Goal: Task Accomplishment & Management: Complete application form

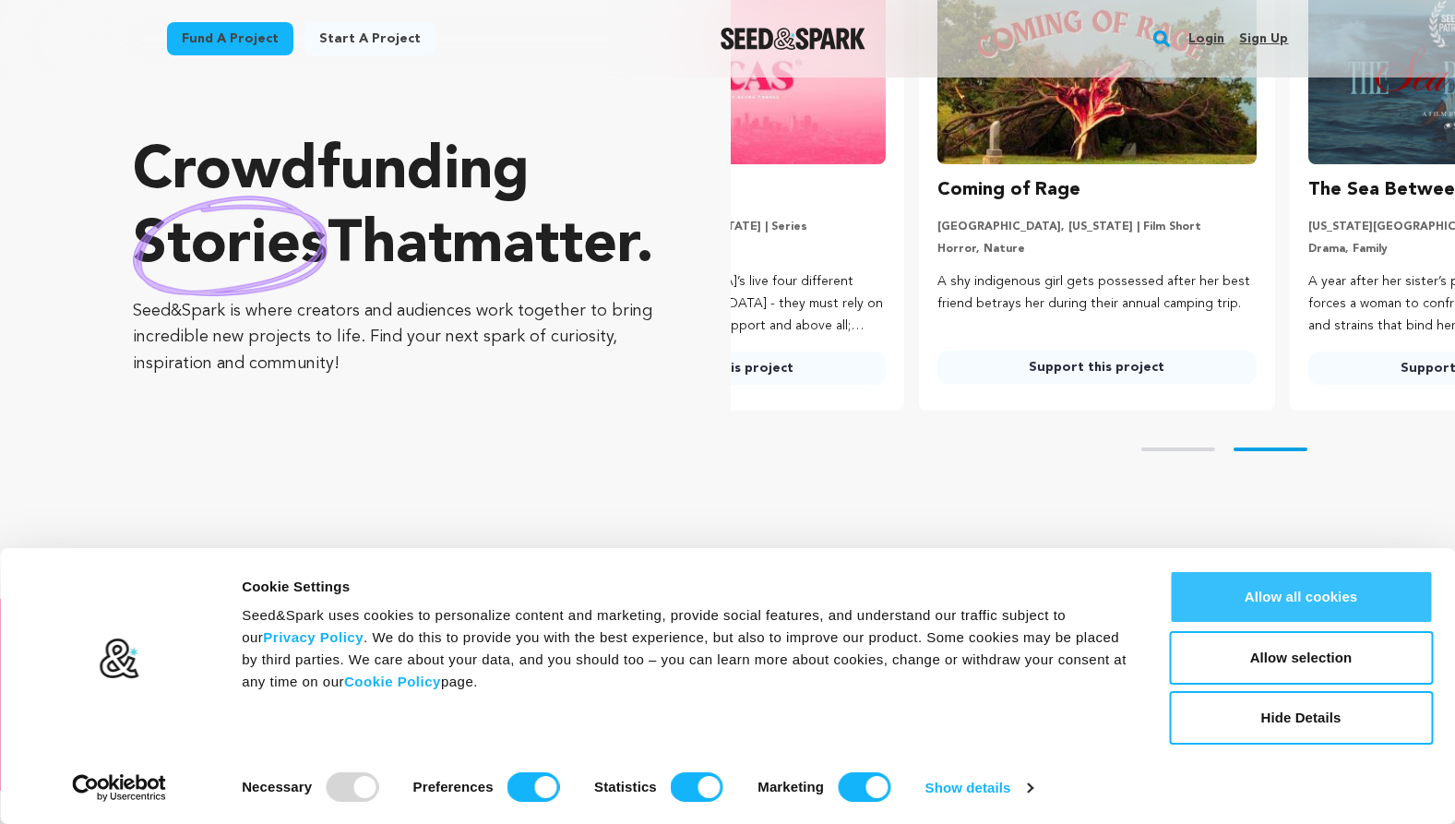
scroll to position [0, 386]
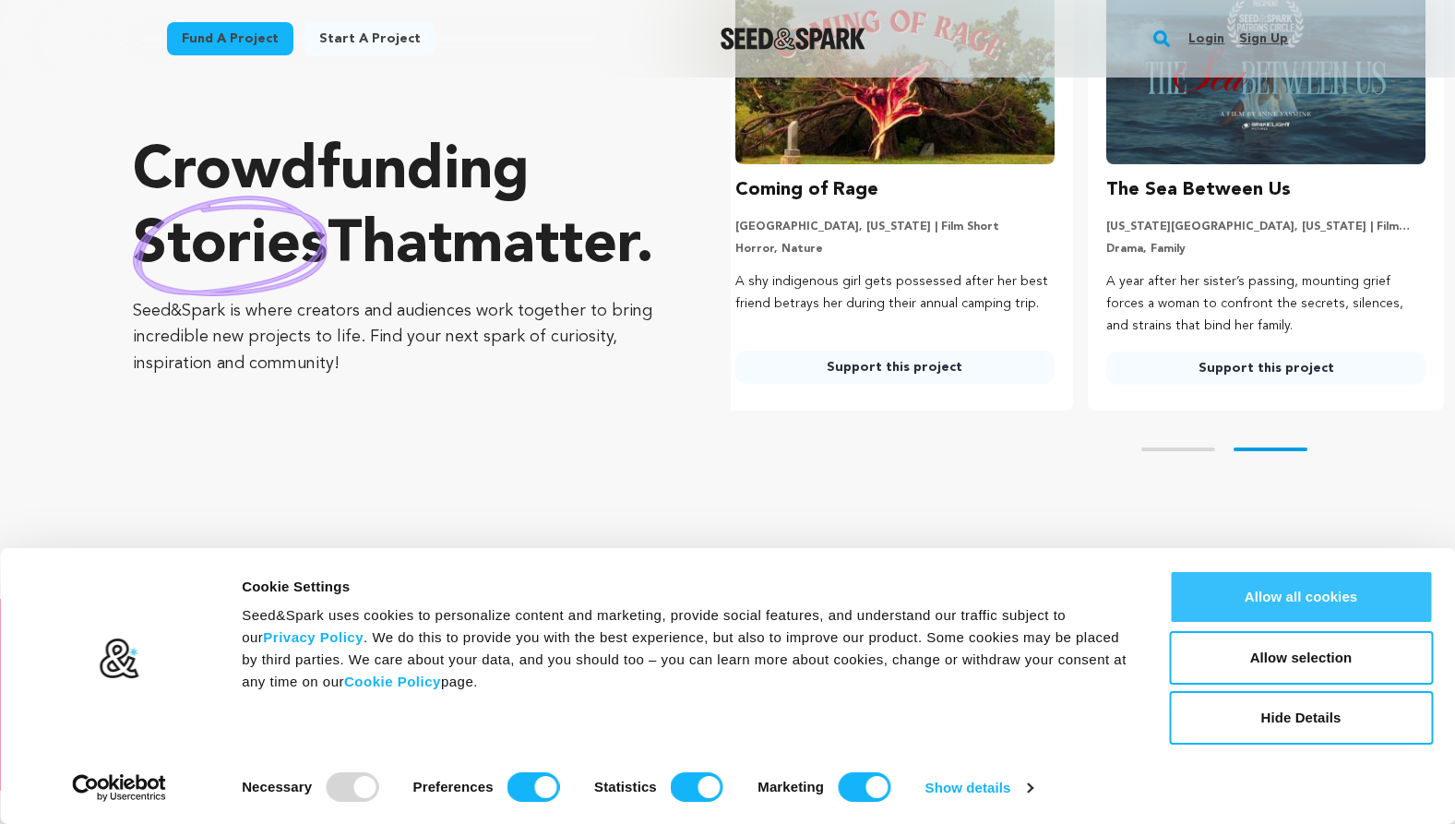
click at [1275, 587] on button "Allow all cookies" at bounding box center [1301, 597] width 264 height 54
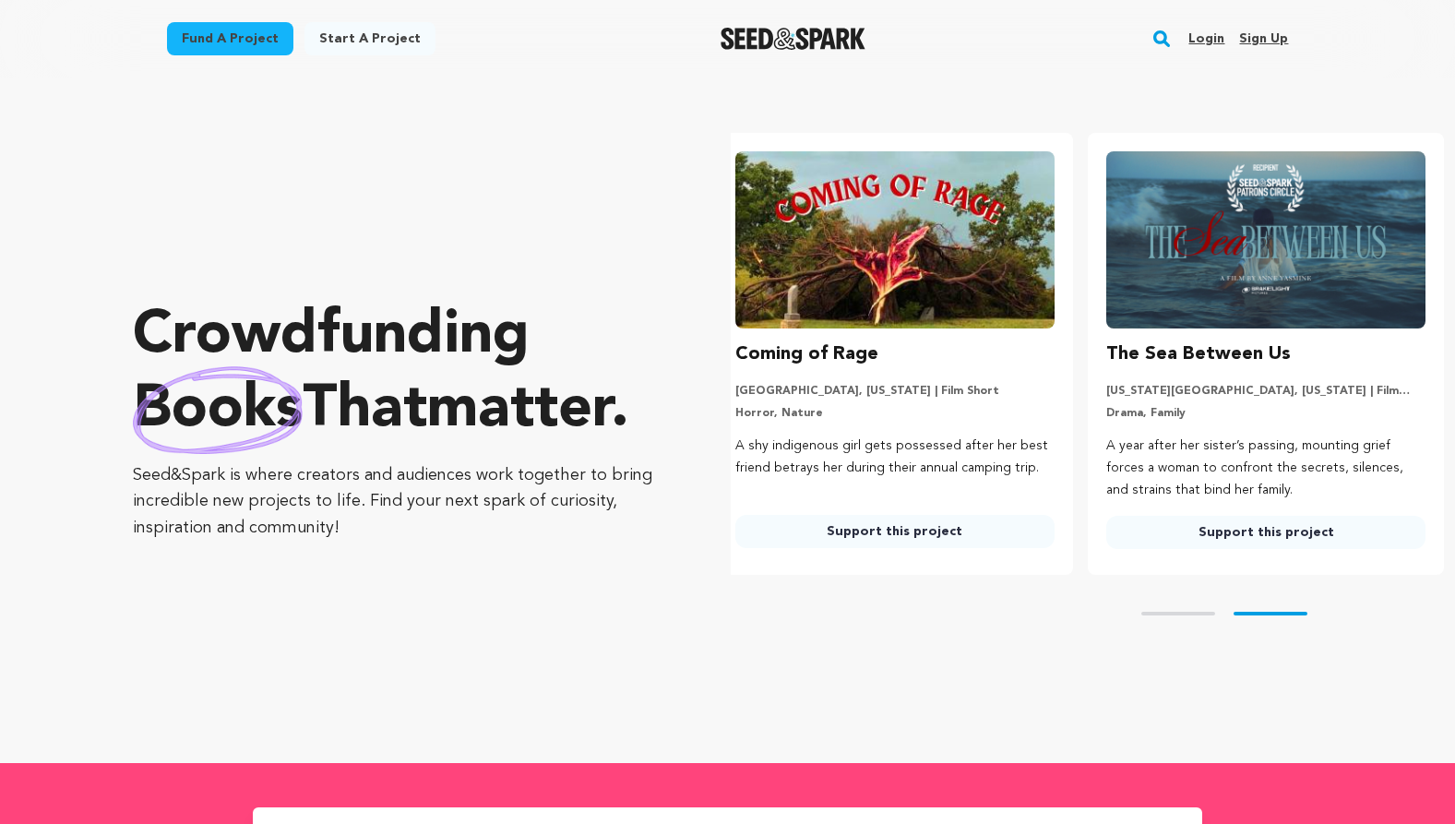
click at [373, 42] on link "Start a project" at bounding box center [369, 38] width 131 height 33
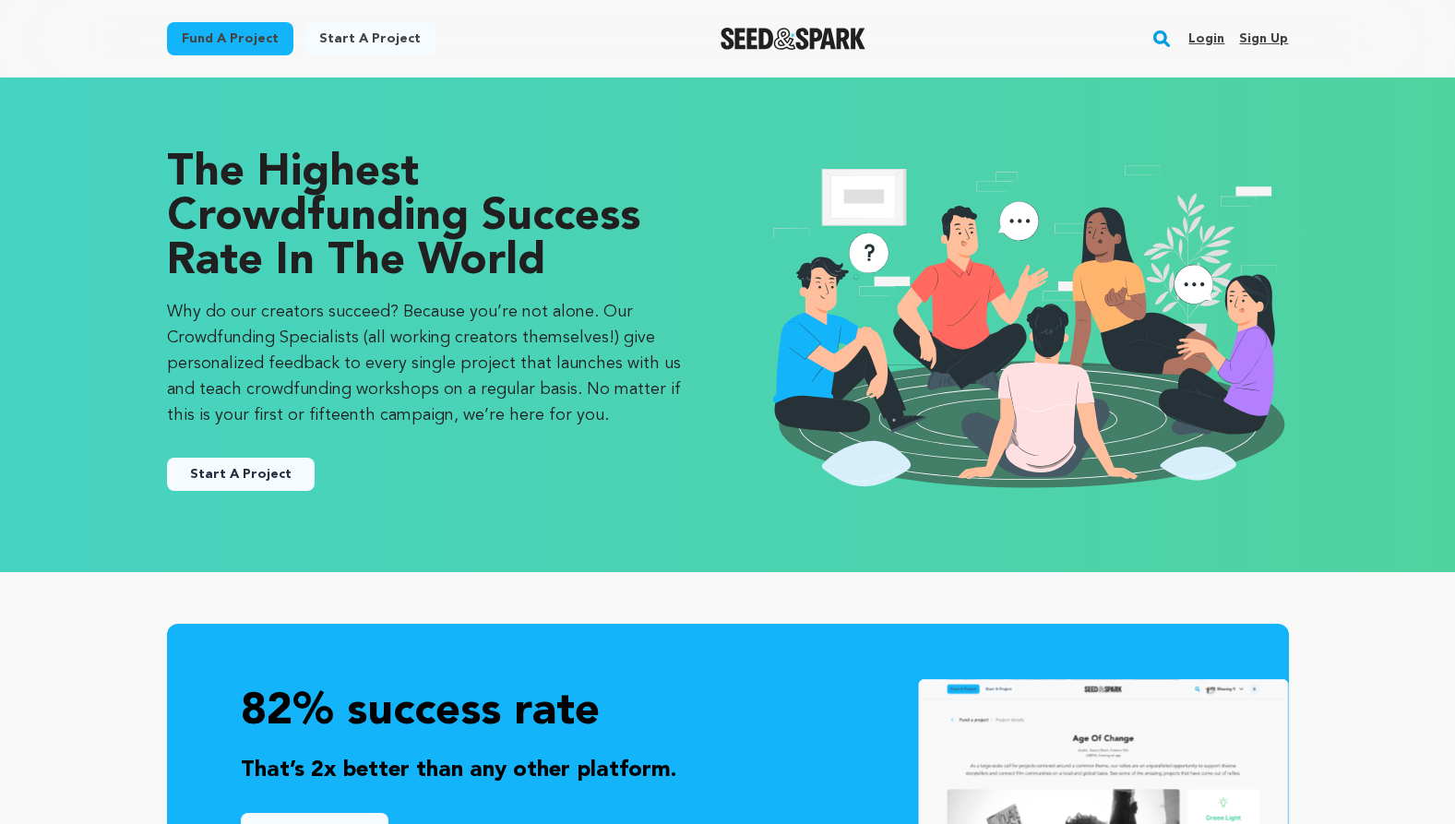
click at [1276, 37] on link "Sign up" at bounding box center [1263, 39] width 49 height 30
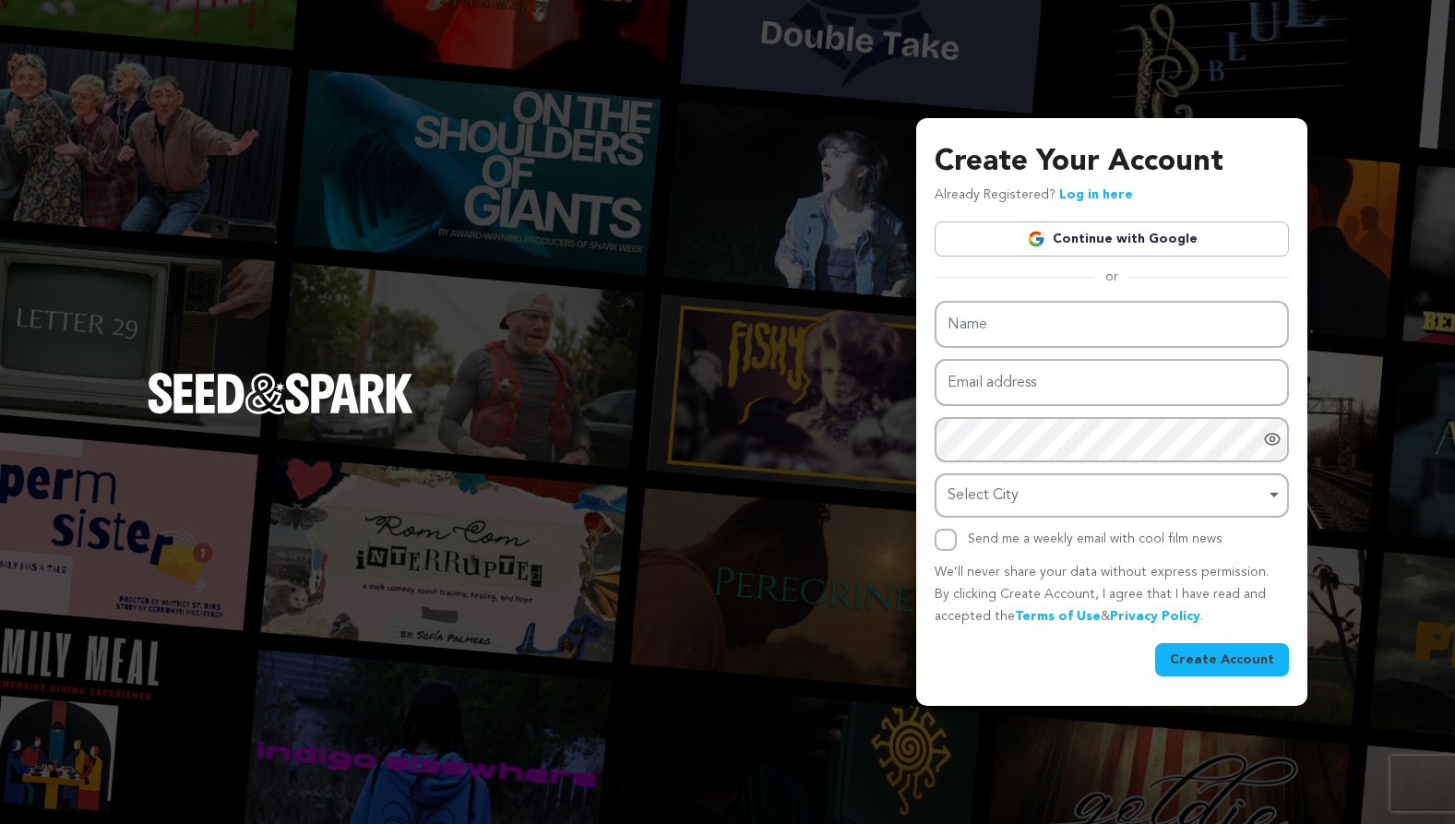
click at [1081, 242] on link "Continue with Google" at bounding box center [1112, 238] width 354 height 35
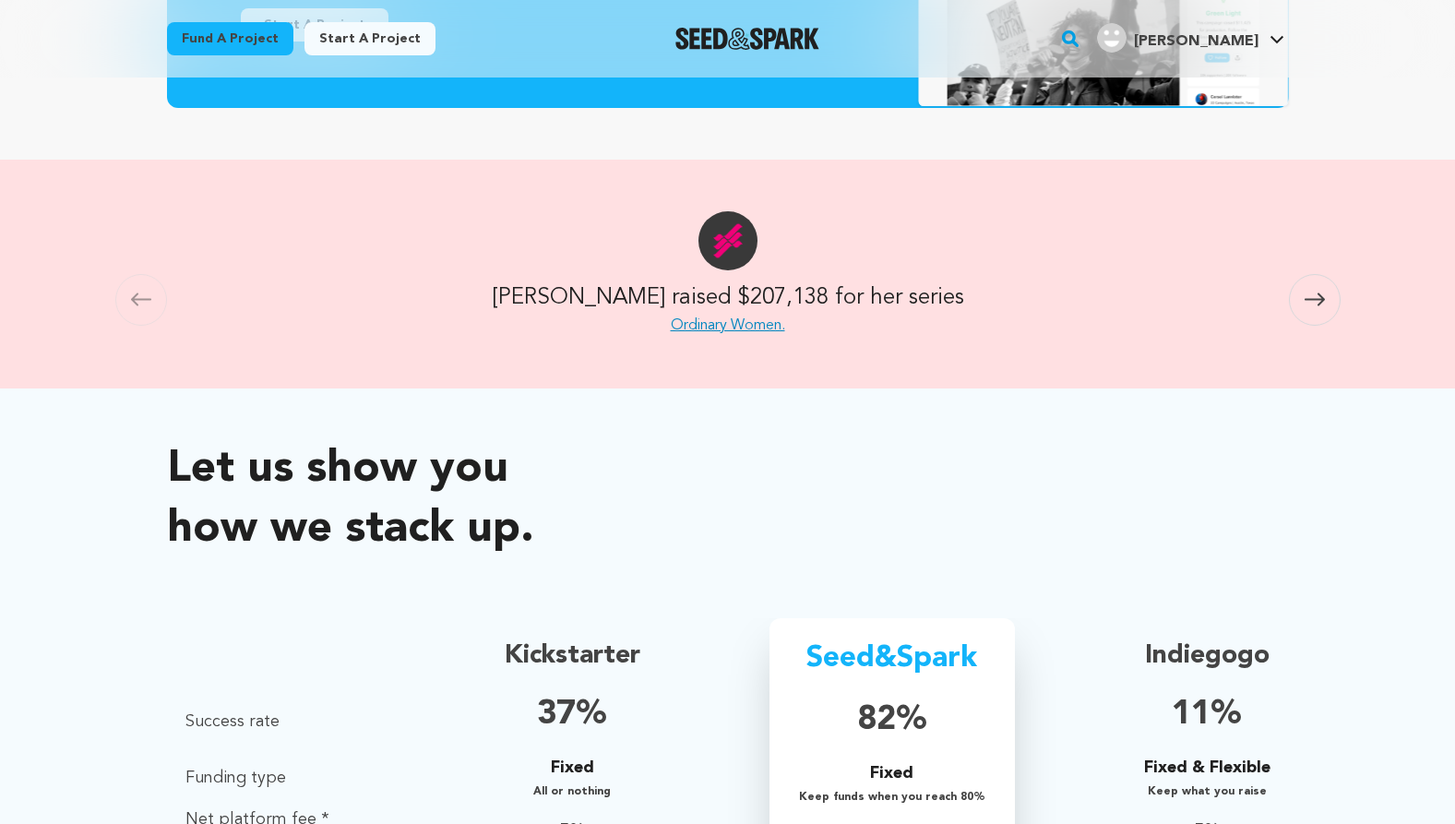
scroll to position [334, 0]
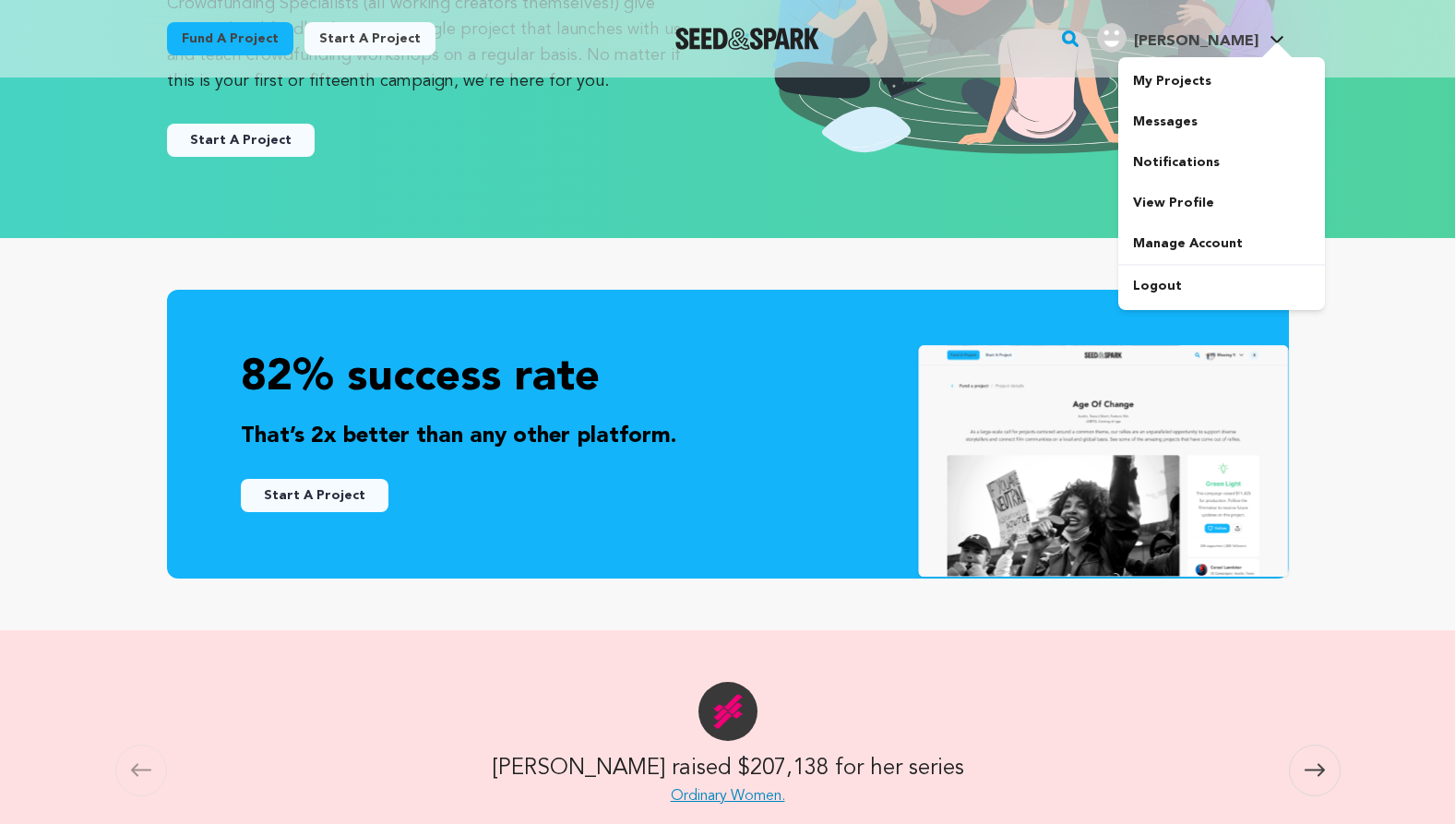
click at [1224, 51] on h4 "[PERSON_NAME]" at bounding box center [1196, 41] width 125 height 22
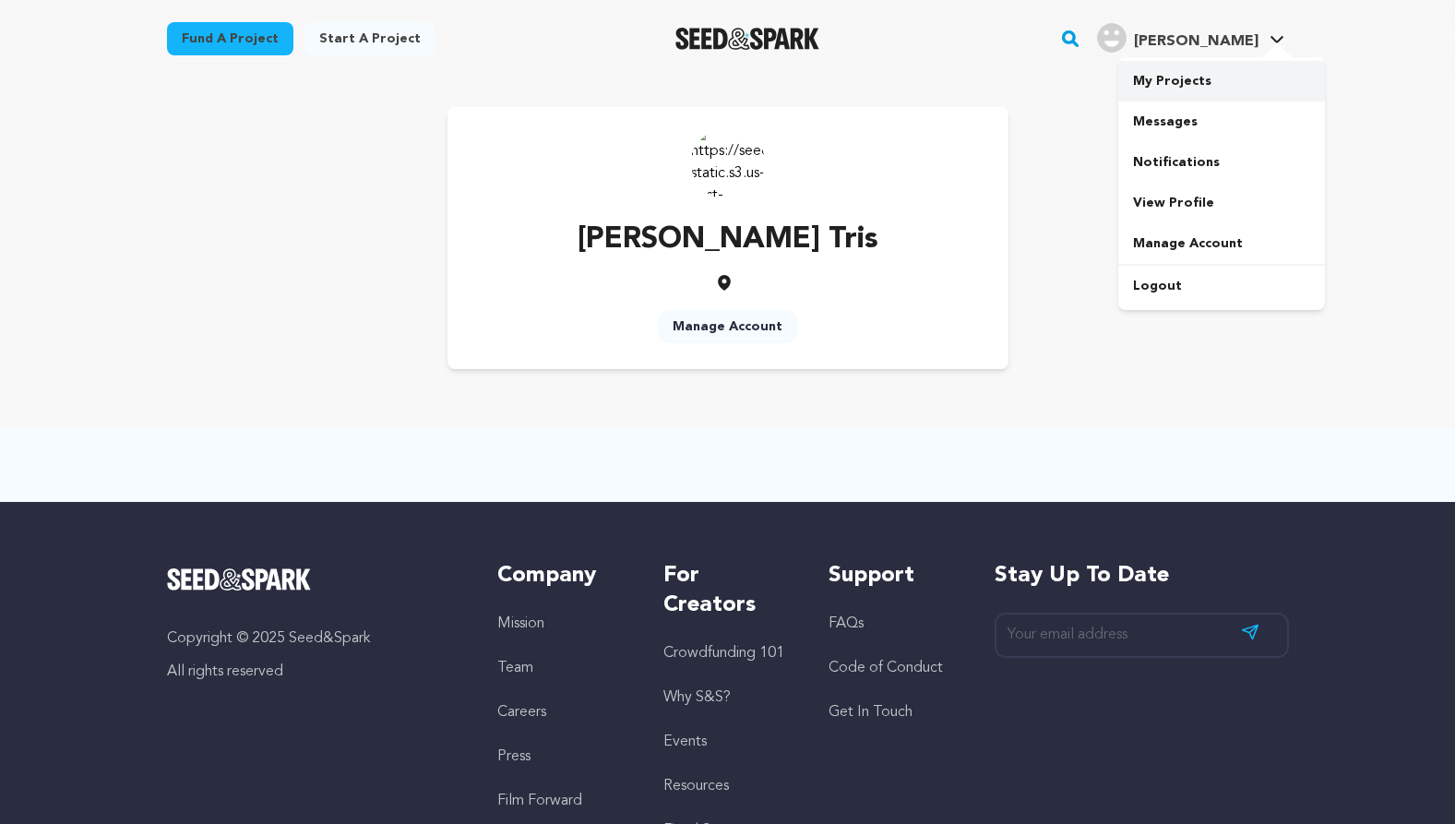
click at [1180, 84] on link "My Projects" at bounding box center [1221, 81] width 207 height 41
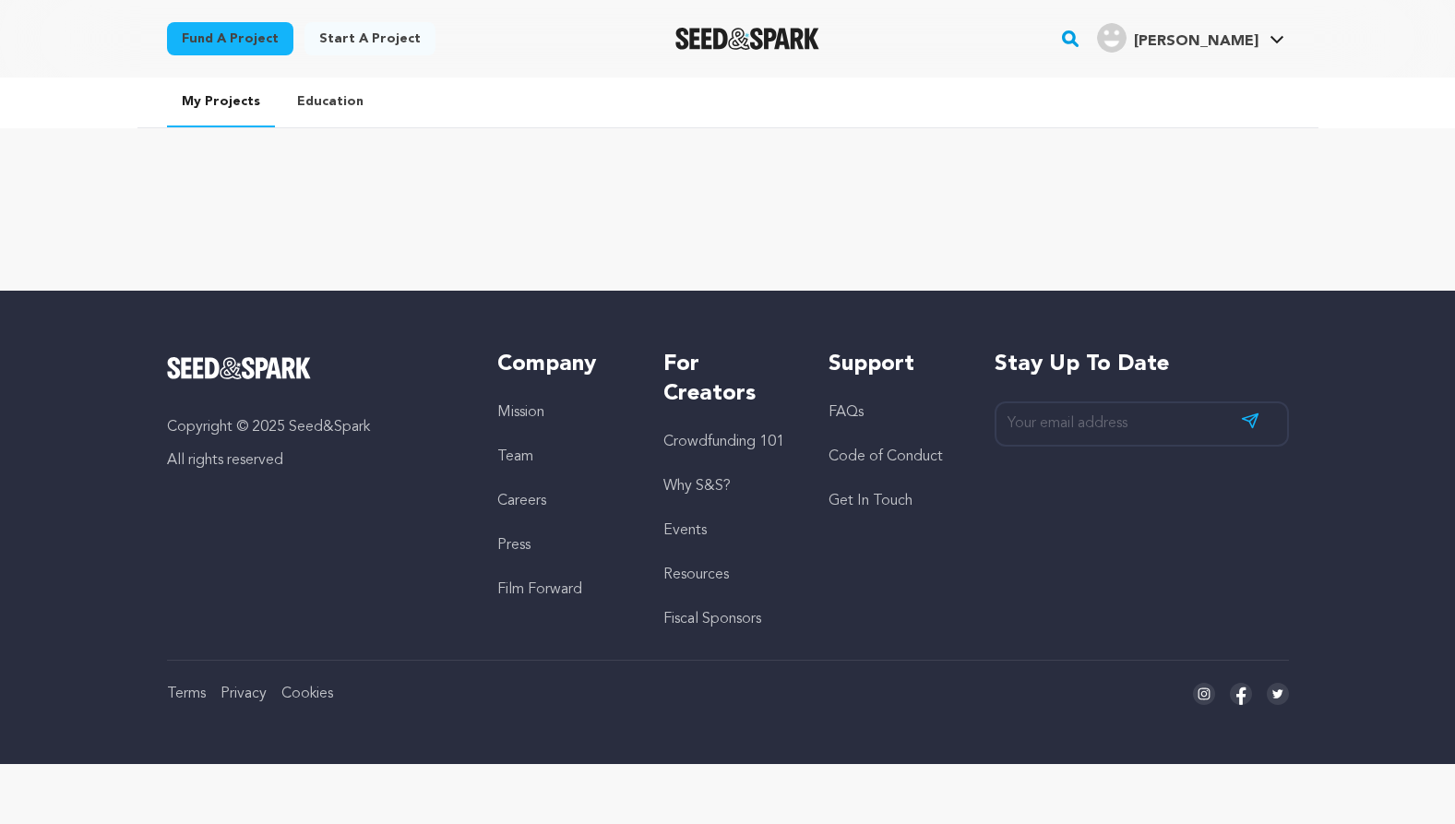
click at [350, 33] on link "Start a project" at bounding box center [369, 38] width 131 height 33
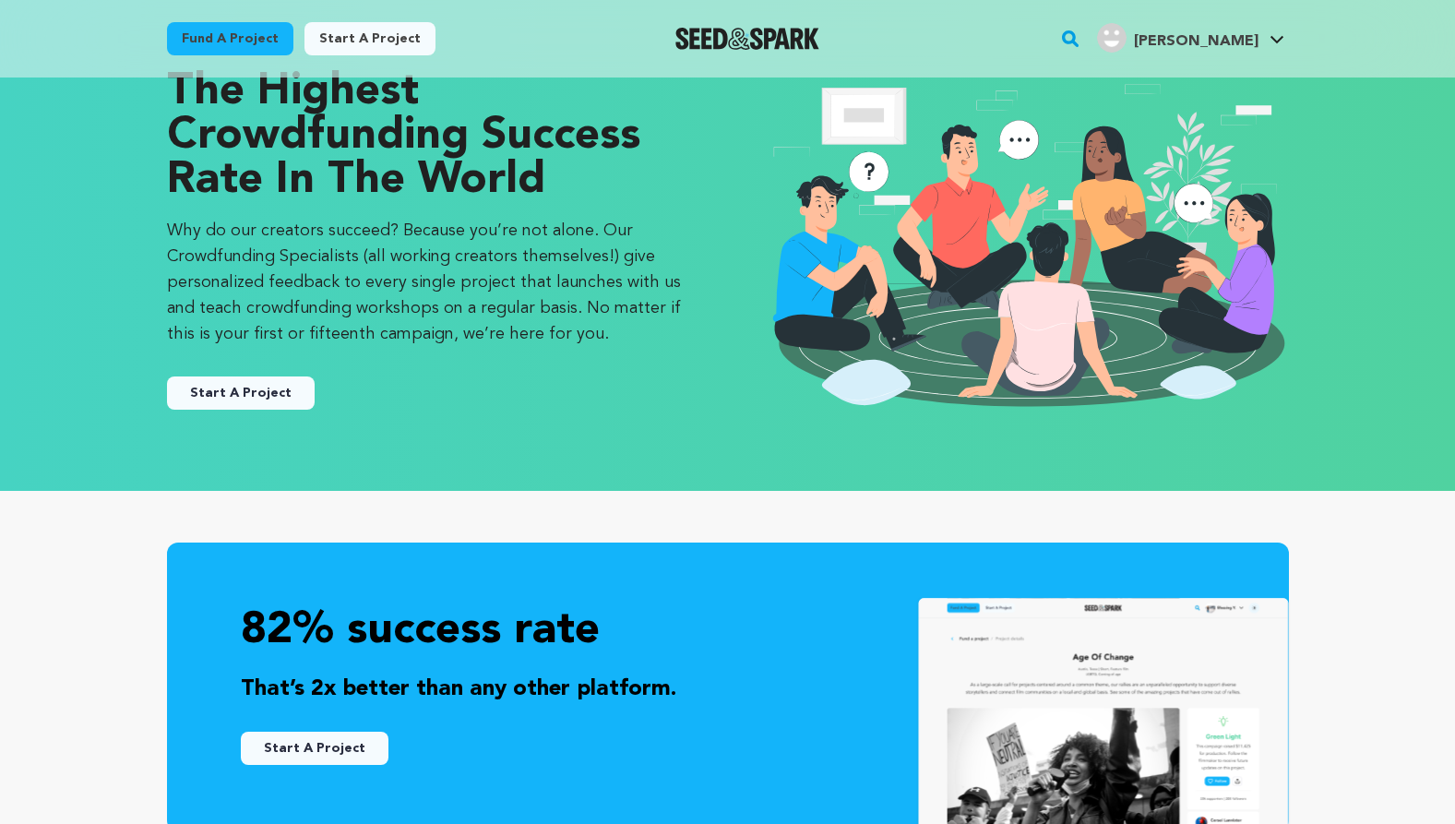
scroll to position [110, 0]
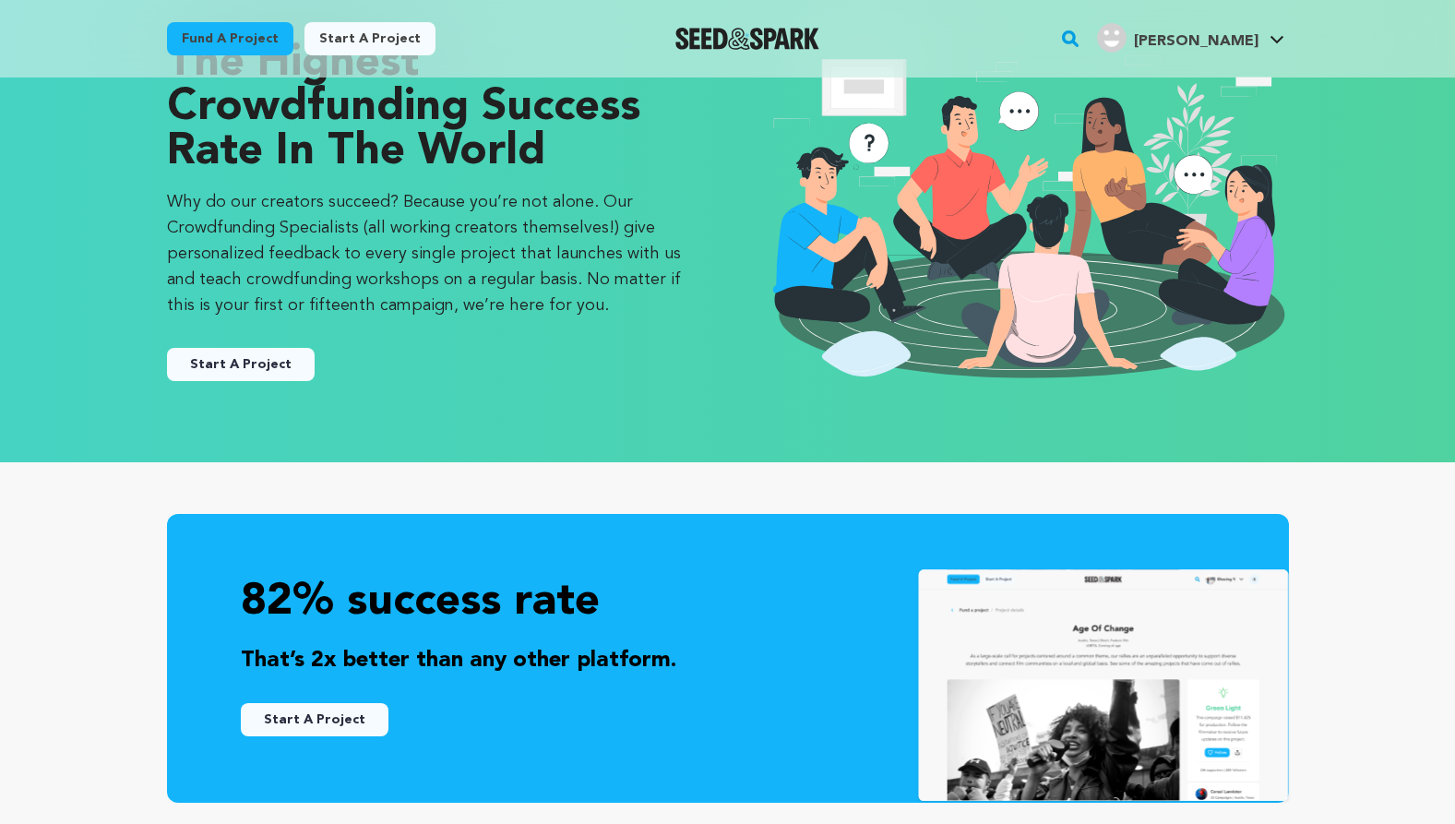
click at [248, 369] on button "Start A Project" at bounding box center [241, 364] width 148 height 33
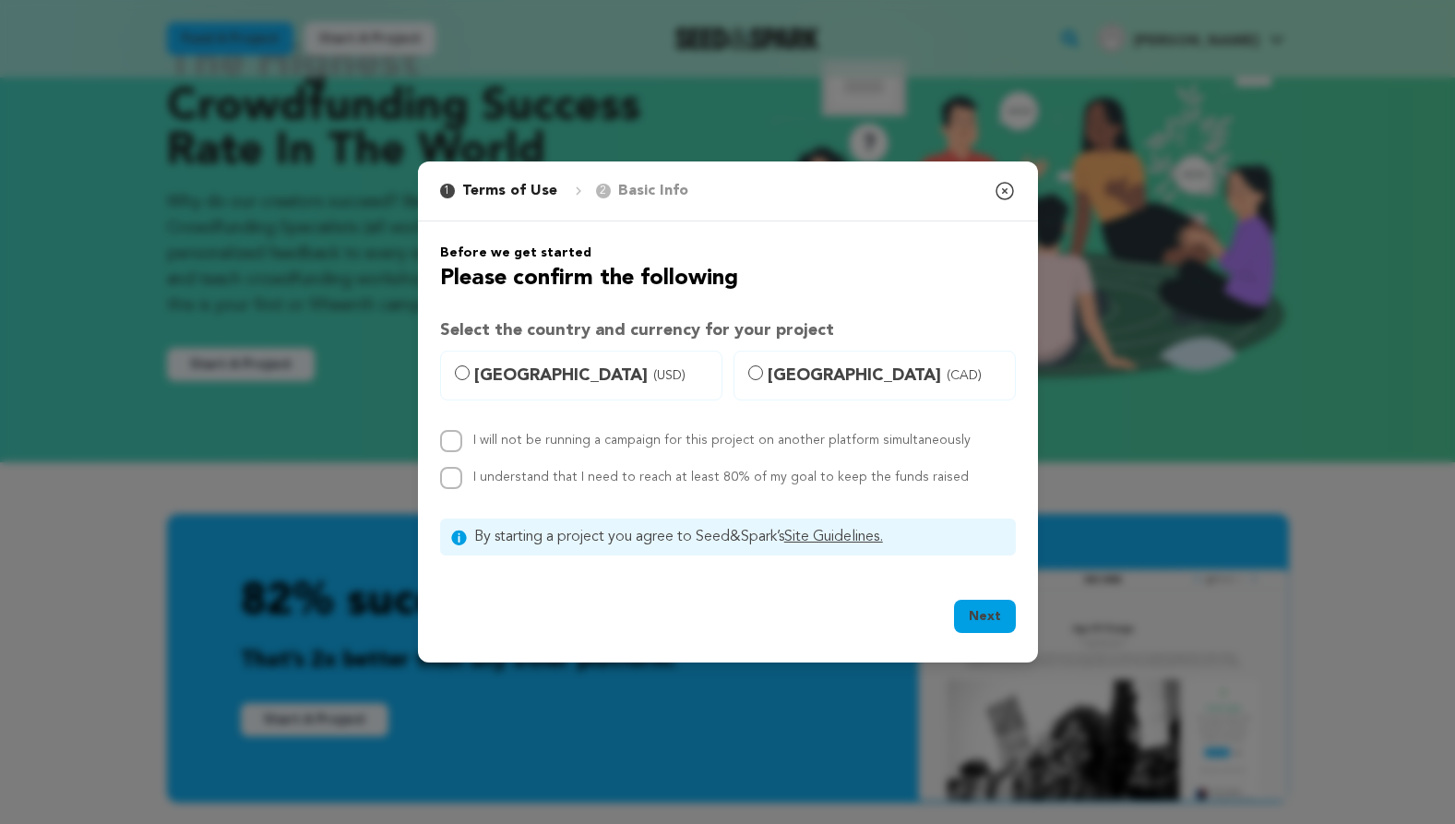
click at [555, 478] on label "I understand that I need to reach at least 80% of my goal to keep the funds rai…" at bounding box center [720, 477] width 495 height 13
click at [462, 478] on input "I understand that I need to reach at least 80% of my goal to keep the funds rai…" at bounding box center [451, 478] width 22 height 22
checkbox input "true"
click at [518, 442] on label "I will not be running a campaign for this project on another platform simultane…" at bounding box center [721, 440] width 497 height 13
click at [462, 442] on input "I will not be running a campaign for this project on another platform simultane…" at bounding box center [451, 441] width 22 height 22
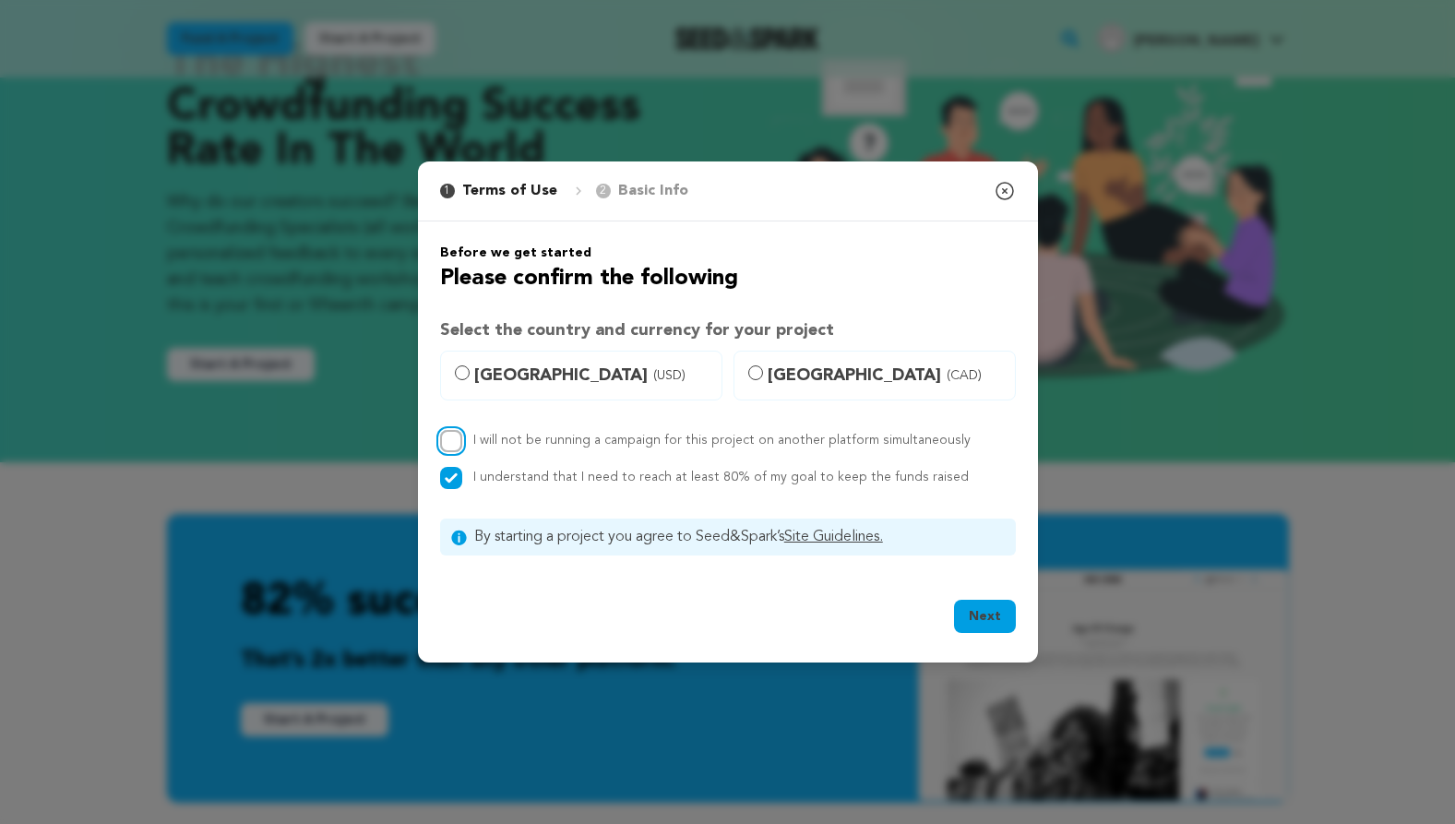
checkbox input "true"
click at [471, 364] on label "United States (USD)" at bounding box center [581, 376] width 282 height 50
click at [470, 365] on input "United States (USD)" at bounding box center [462, 372] width 15 height 15
radio input "true"
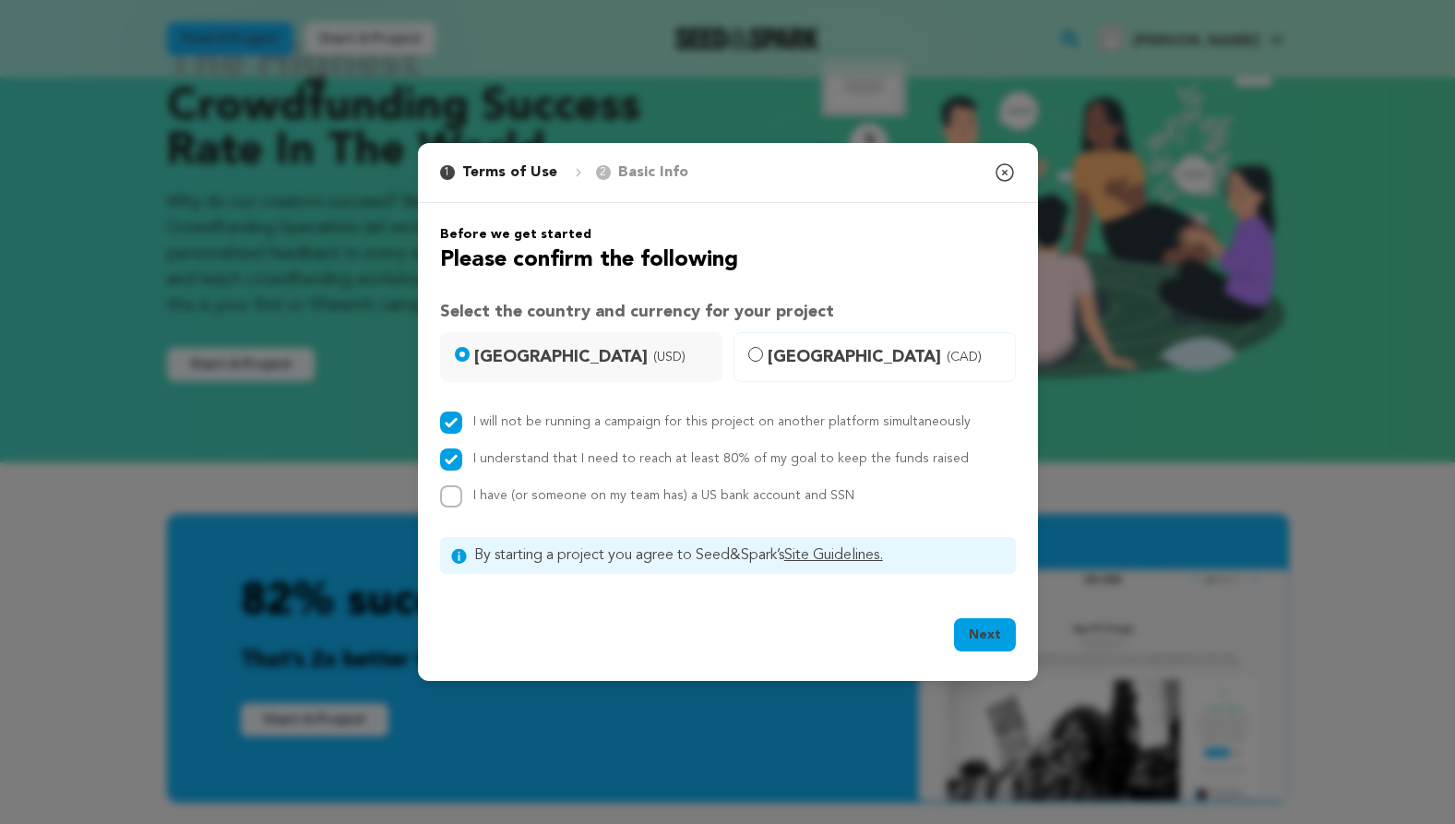
click at [567, 499] on span "I have (or someone on my team has) a US bank account and SSN" at bounding box center [663, 495] width 381 height 13
click at [462, 499] on input "I have (or someone on my team has) a US bank account and SSN" at bounding box center [451, 496] width 22 height 22
checkbox input "true"
click at [984, 626] on button "Next" at bounding box center [985, 634] width 62 height 33
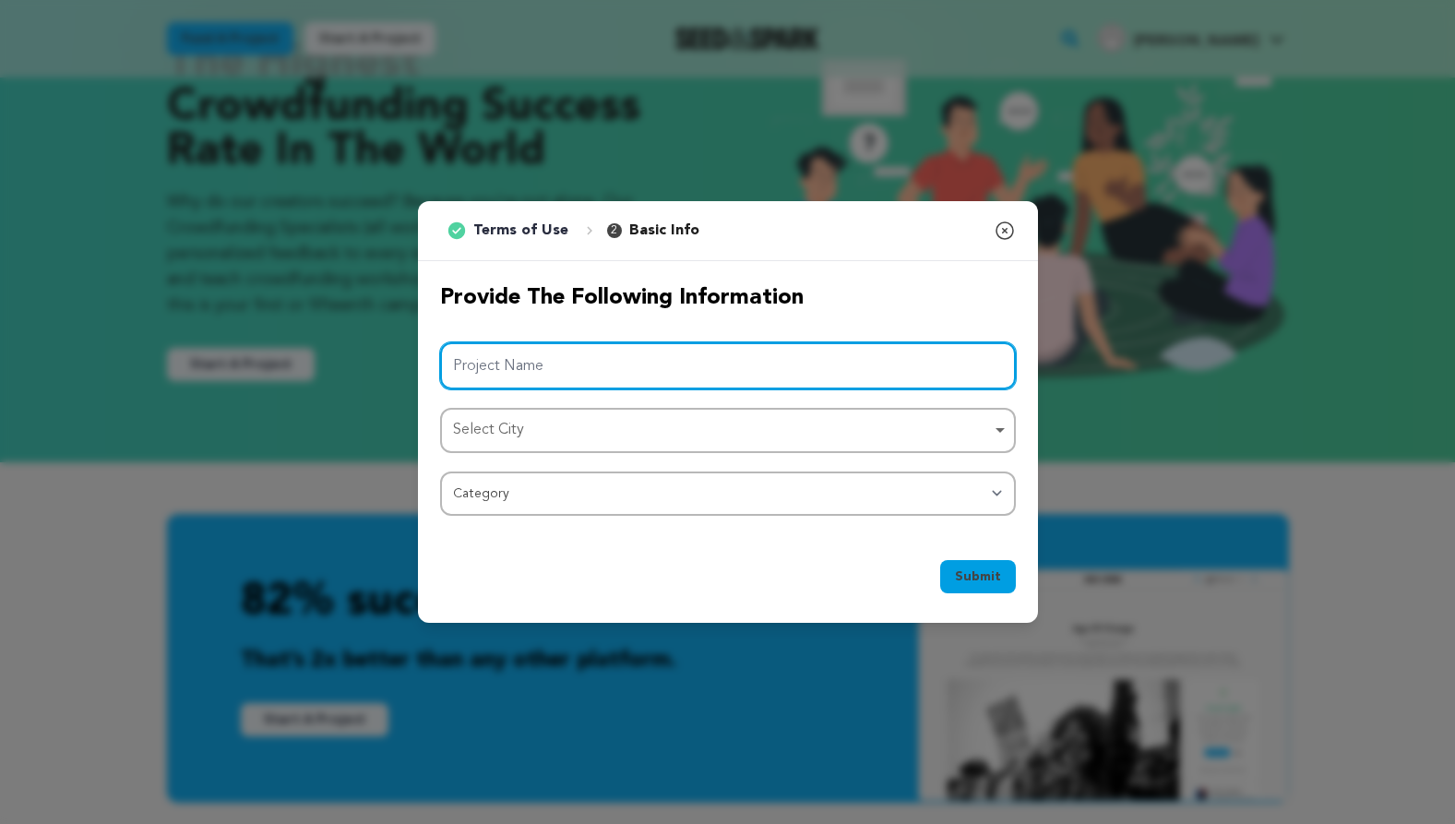
click at [793, 362] on input "Project Name" at bounding box center [728, 365] width 576 height 47
click at [667, 425] on div "Select City Remove item" at bounding box center [722, 430] width 539 height 27
type input "Only Child"
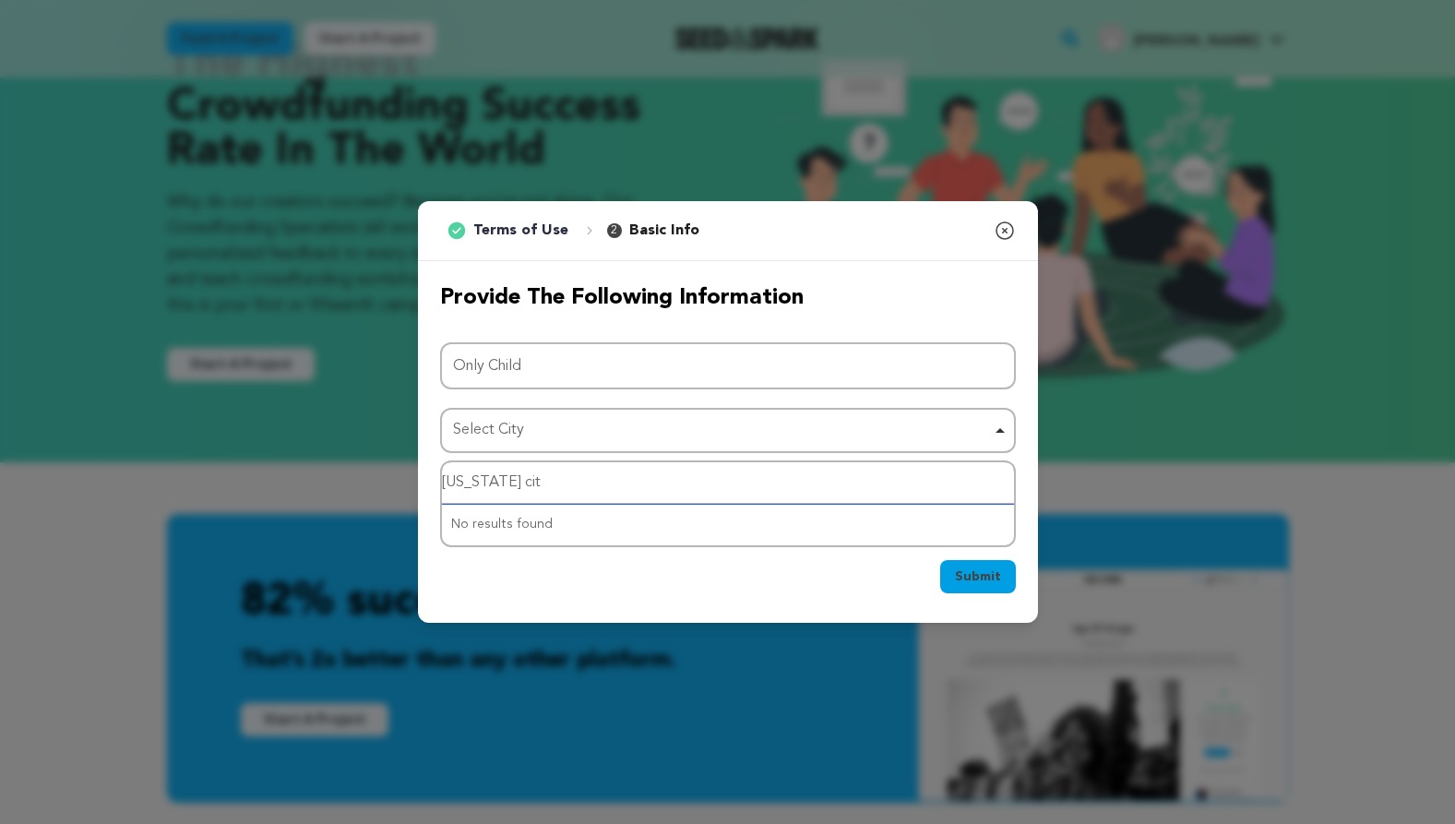
type input "new york city"
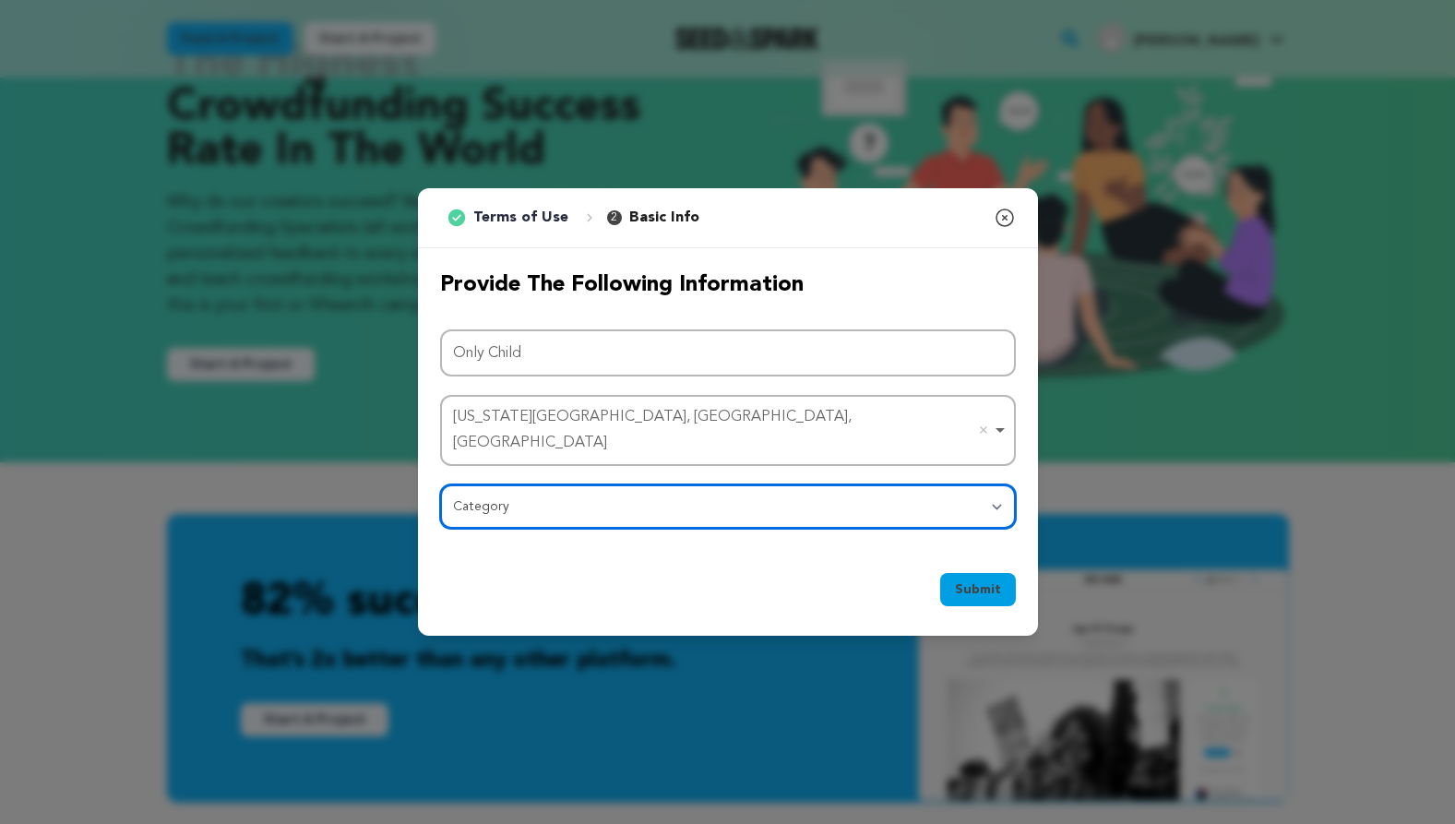
click at [542, 494] on select "Category Film Feature Film Short Series Film Festival Company Music Video VR Ex…" at bounding box center [728, 506] width 576 height 44
